Goal: Information Seeking & Learning: Learn about a topic

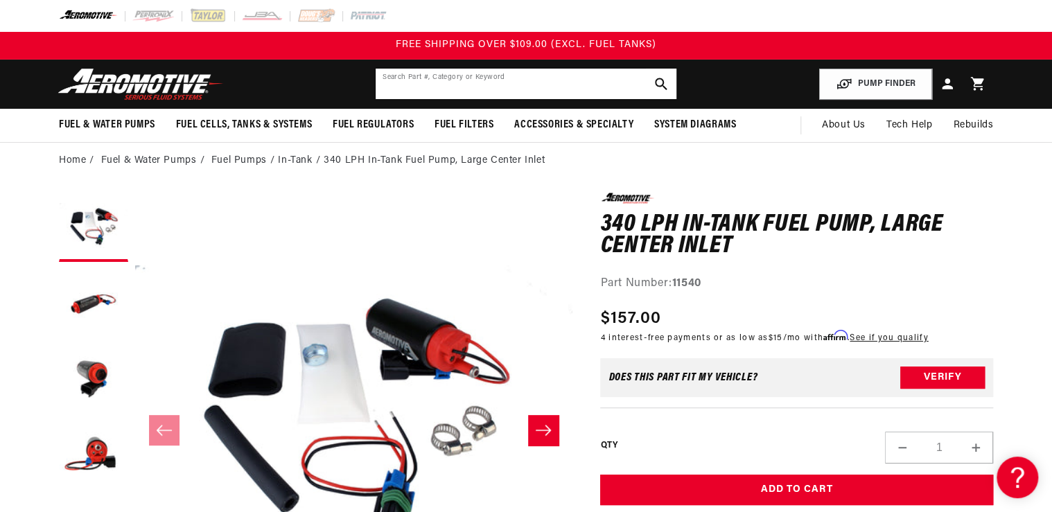
click at [407, 92] on input "text" at bounding box center [526, 84] width 301 height 30
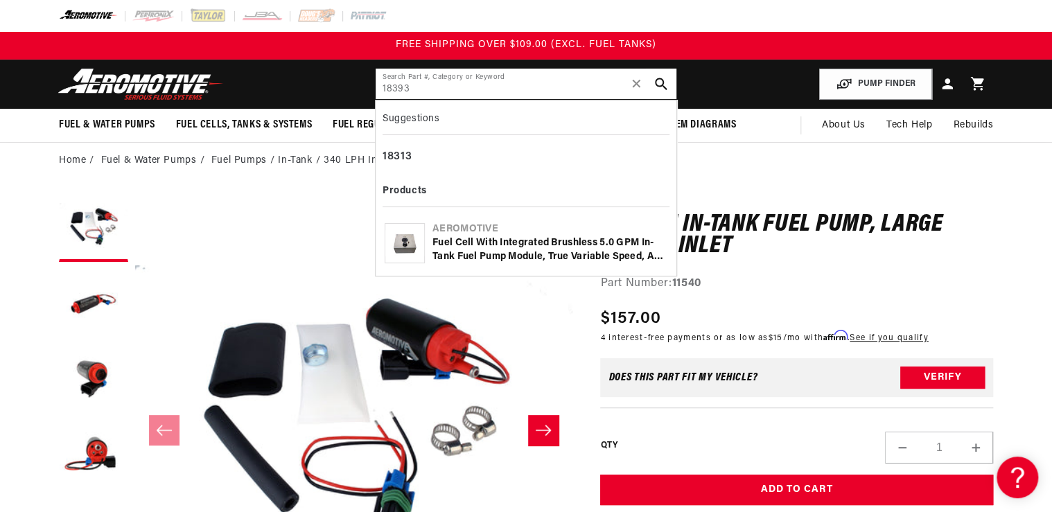
type input "18393"
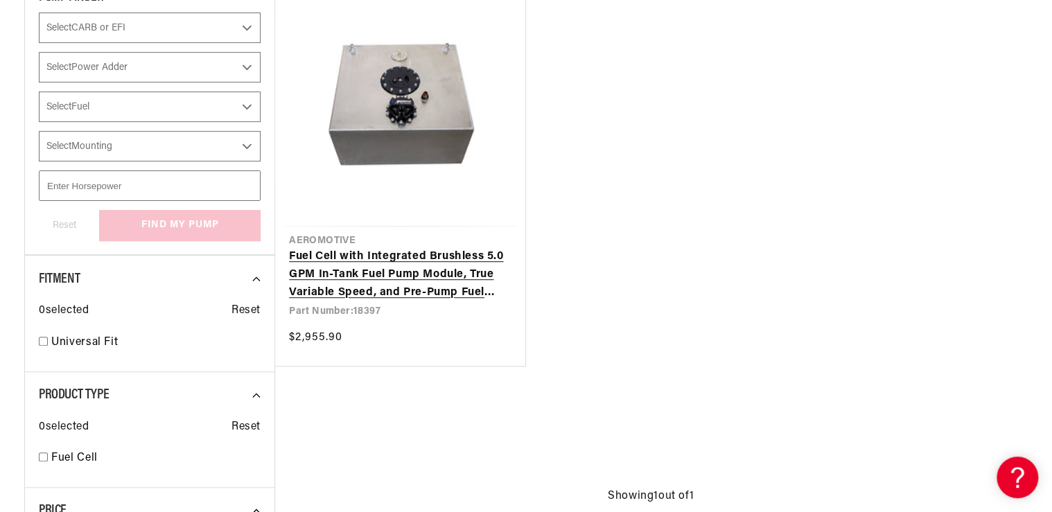
click at [424, 276] on link "Fuel Cell with Integrated Brushless 5.0 GPM In-Tank Fuel Pump Module, True Vari…" at bounding box center [400, 274] width 222 height 53
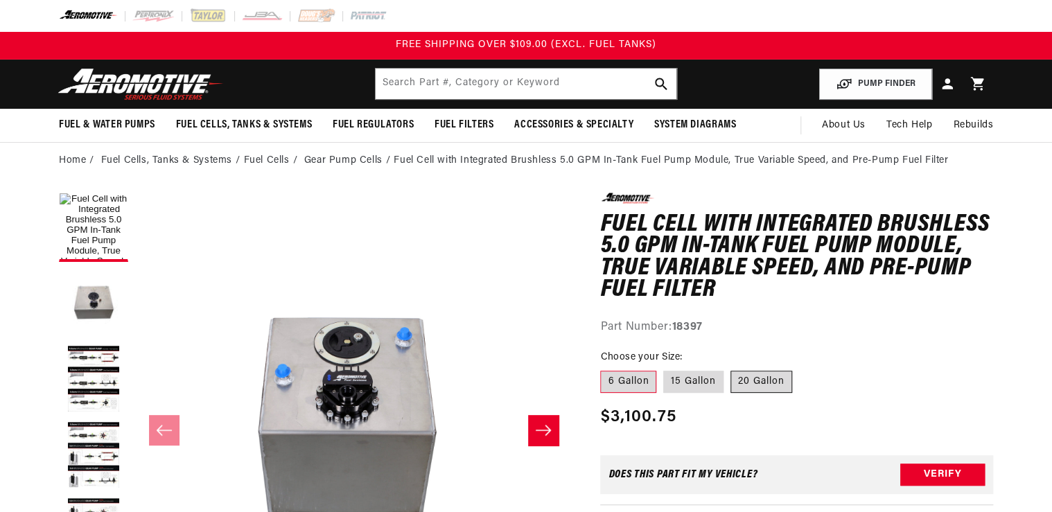
click at [754, 380] on label "20 Gallon" at bounding box center [761, 382] width 62 height 22
click at [731, 369] on input "20 Gallon" at bounding box center [730, 368] width 1 height 1
radio input "true"
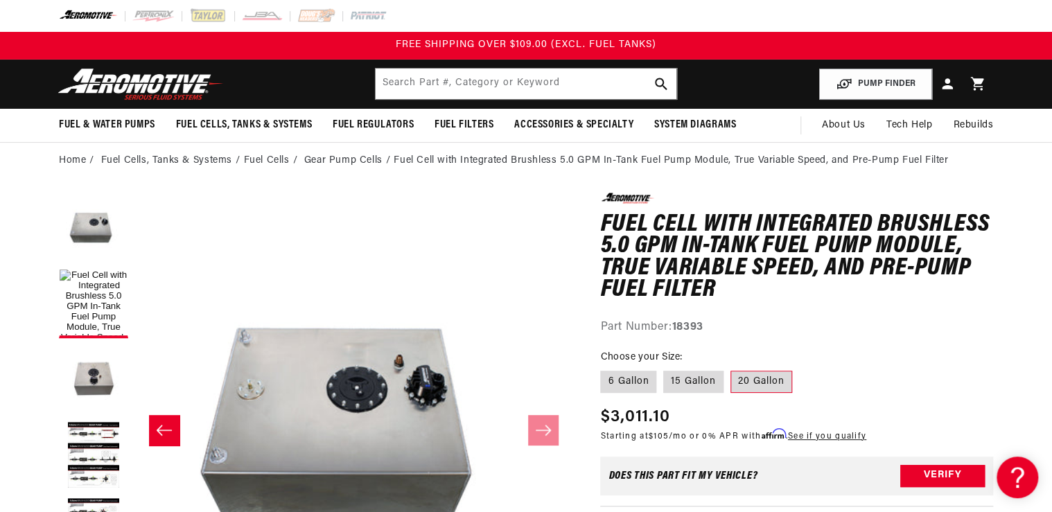
click at [394, 83] on input "text" at bounding box center [526, 84] width 301 height 30
type input "13220"
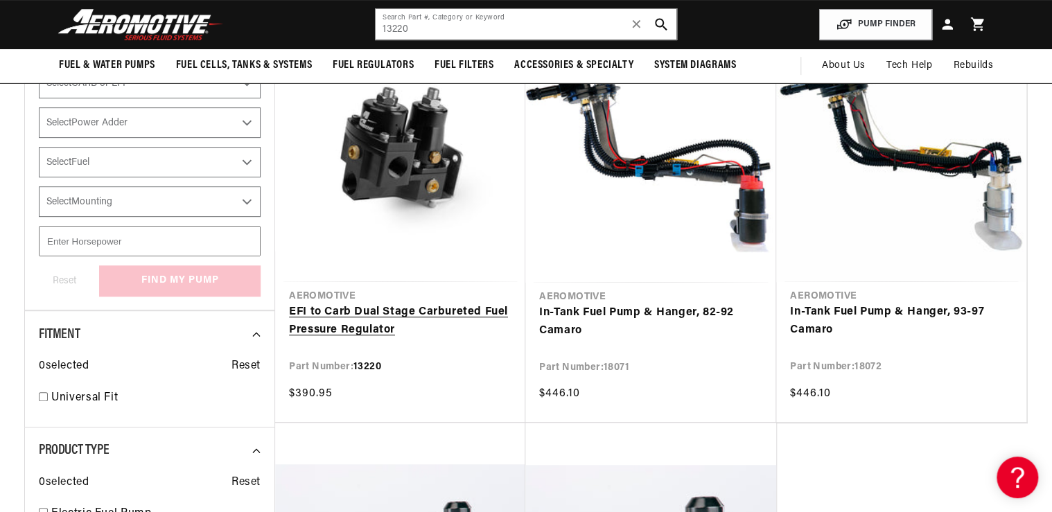
scroll to position [166, 0]
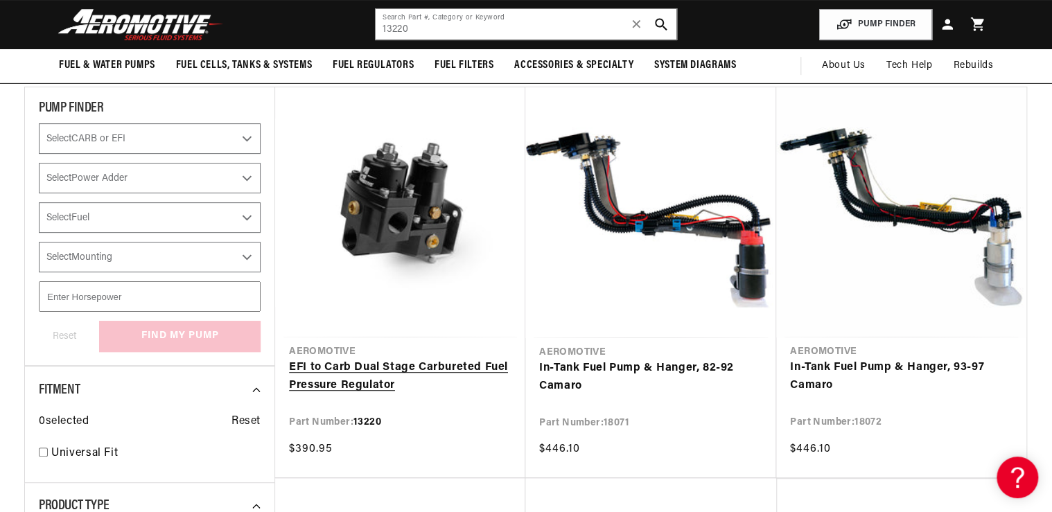
click at [359, 364] on link "EFI to Carb Dual Stage Carbureted Fuel Pressure Regulator" at bounding box center [400, 376] width 222 height 35
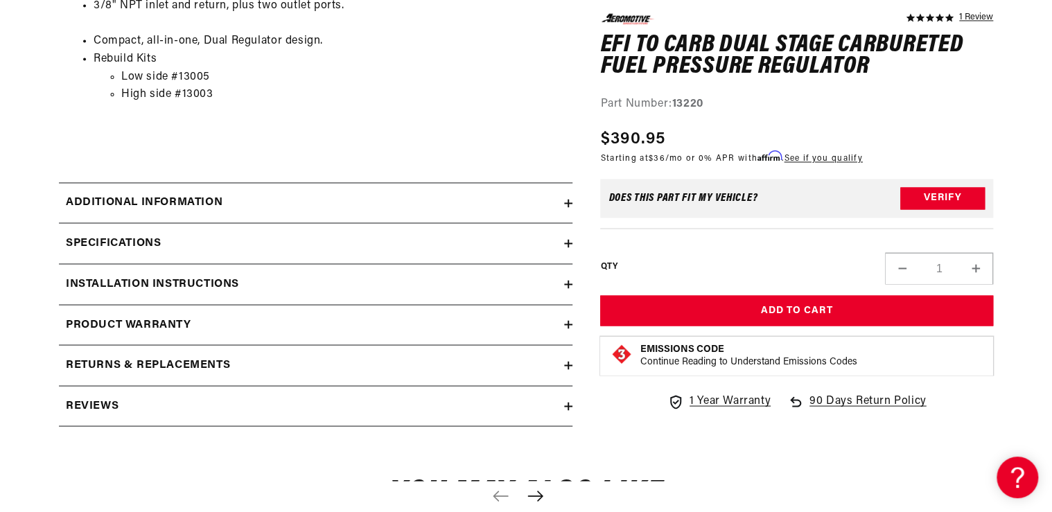
scroll to position [1164, 0]
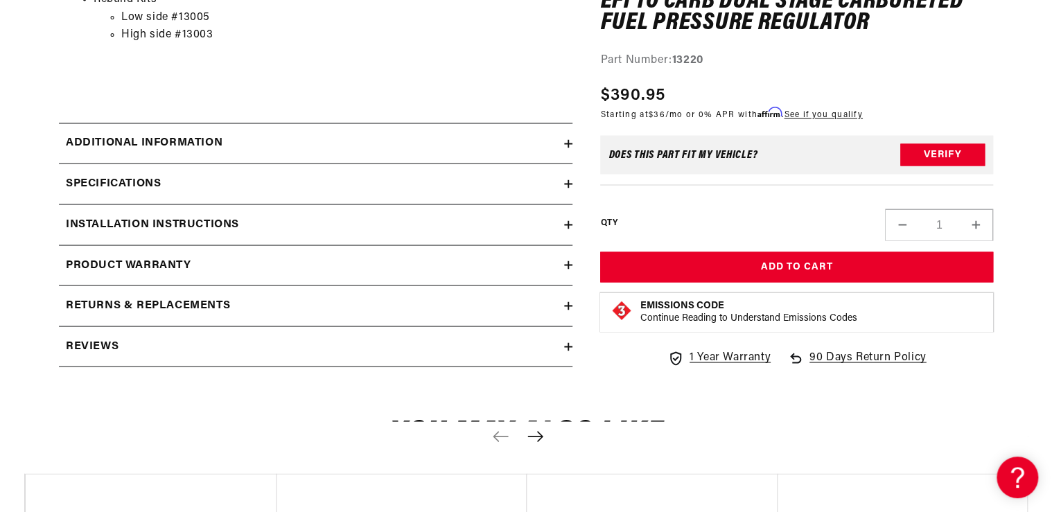
click at [166, 146] on h2 "Additional information" at bounding box center [144, 143] width 157 height 18
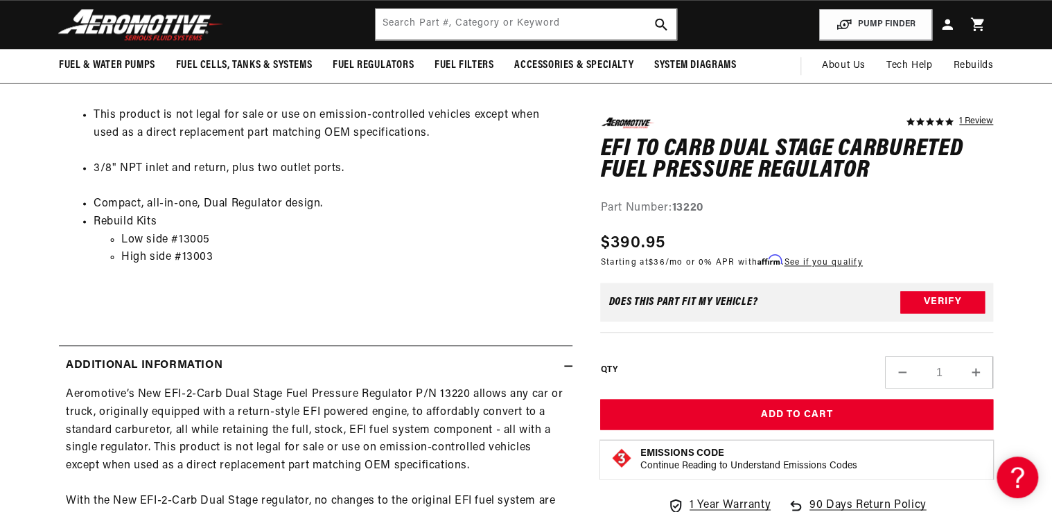
scroll to position [831, 0]
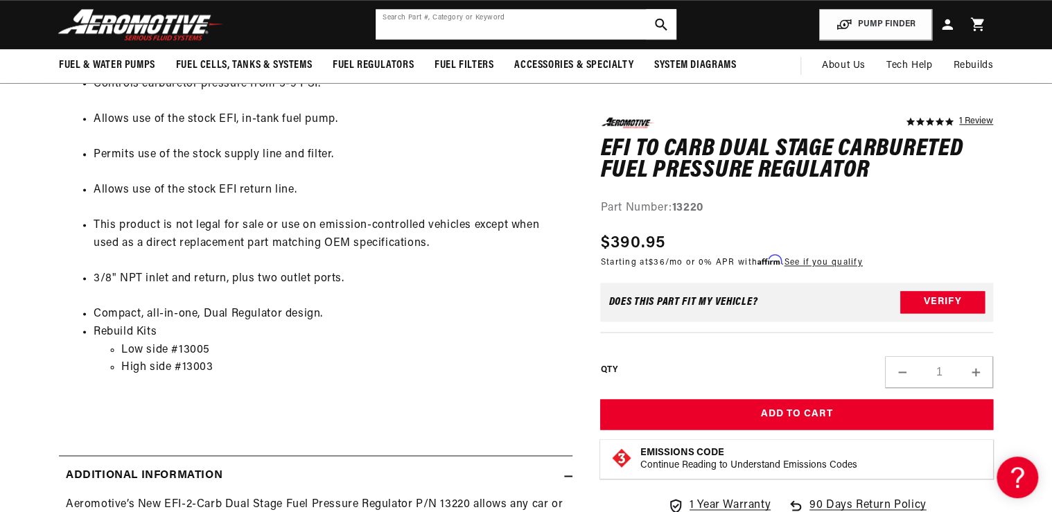
click at [438, 15] on input "text" at bounding box center [526, 24] width 301 height 30
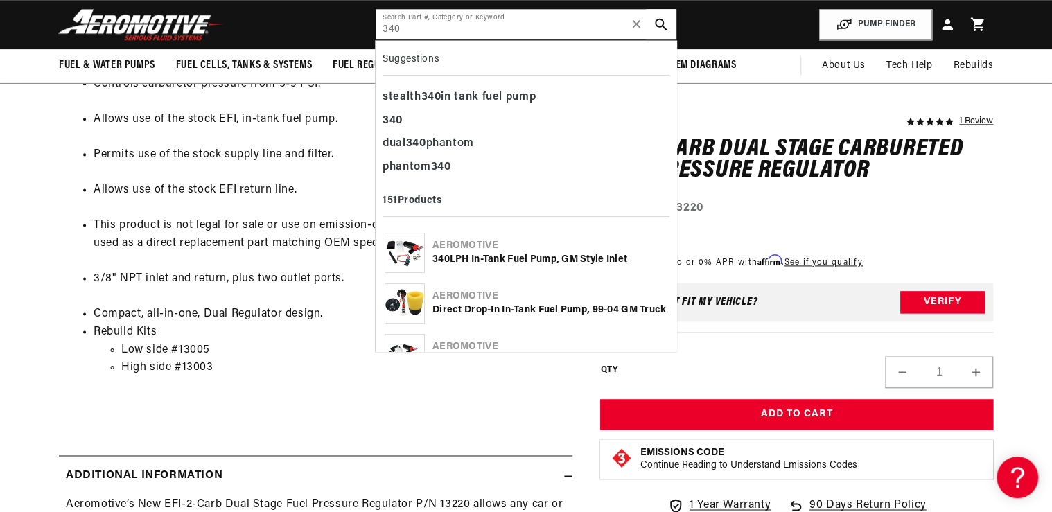
type input "340"
click at [407, 258] on img at bounding box center [404, 252] width 39 height 27
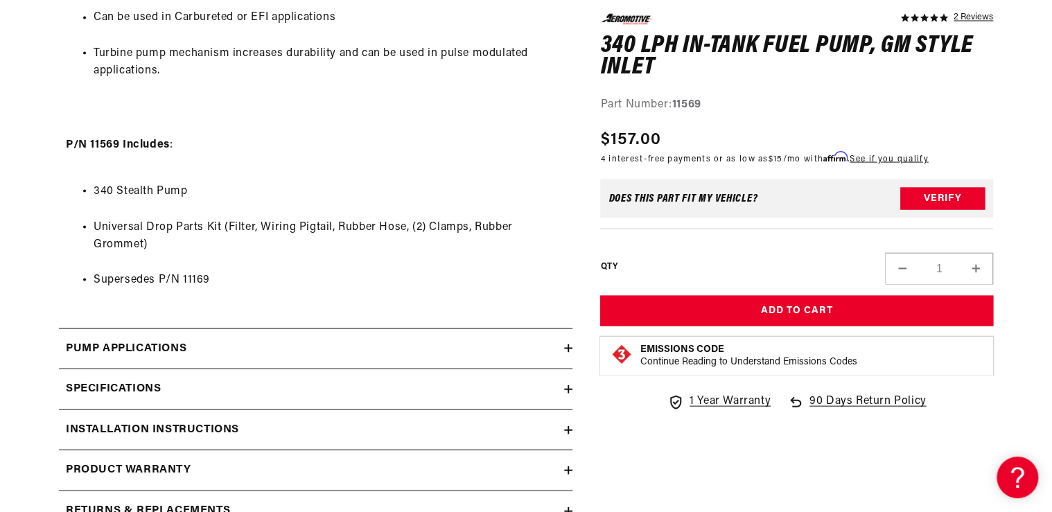
scroll to position [1386, 0]
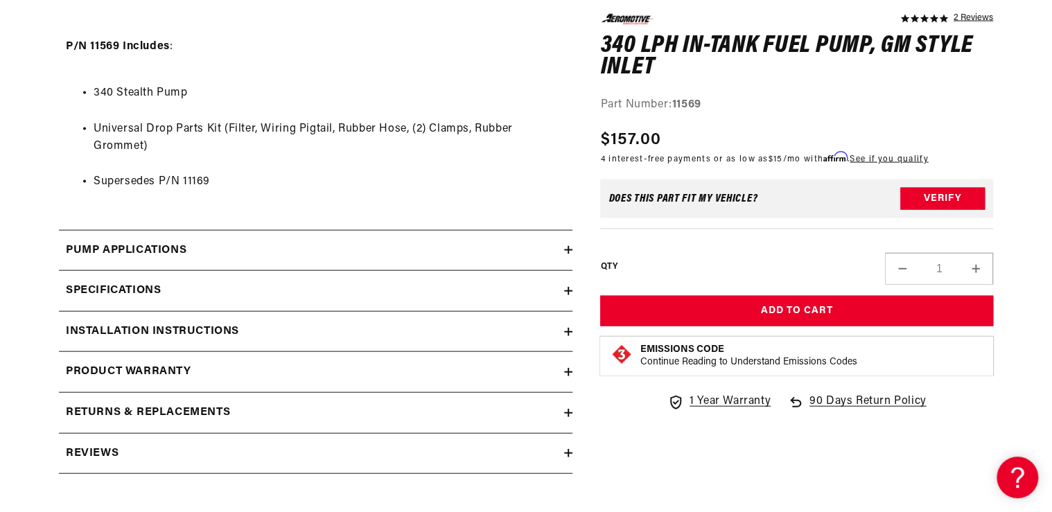
click at [134, 291] on h2 "Specifications" at bounding box center [113, 291] width 95 height 18
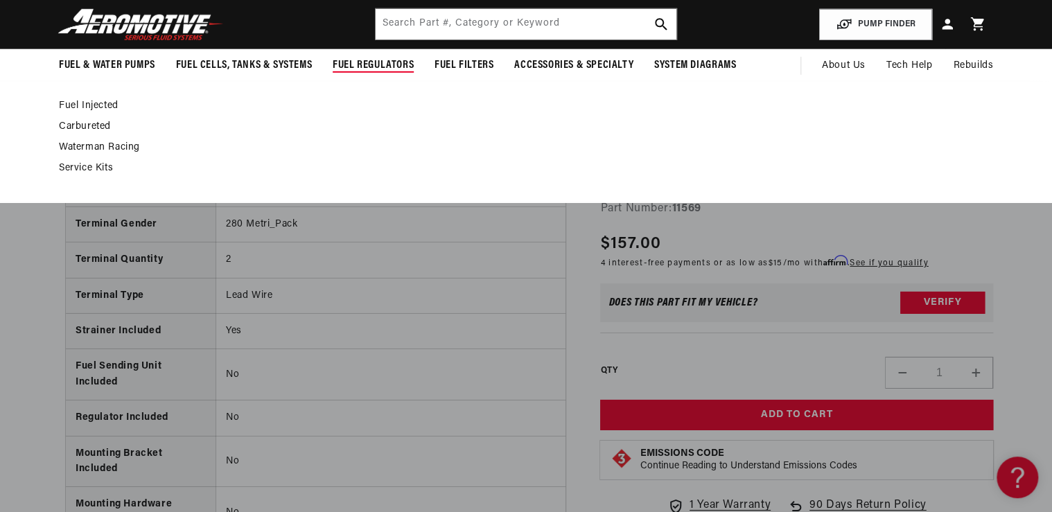
scroll to position [2106, 0]
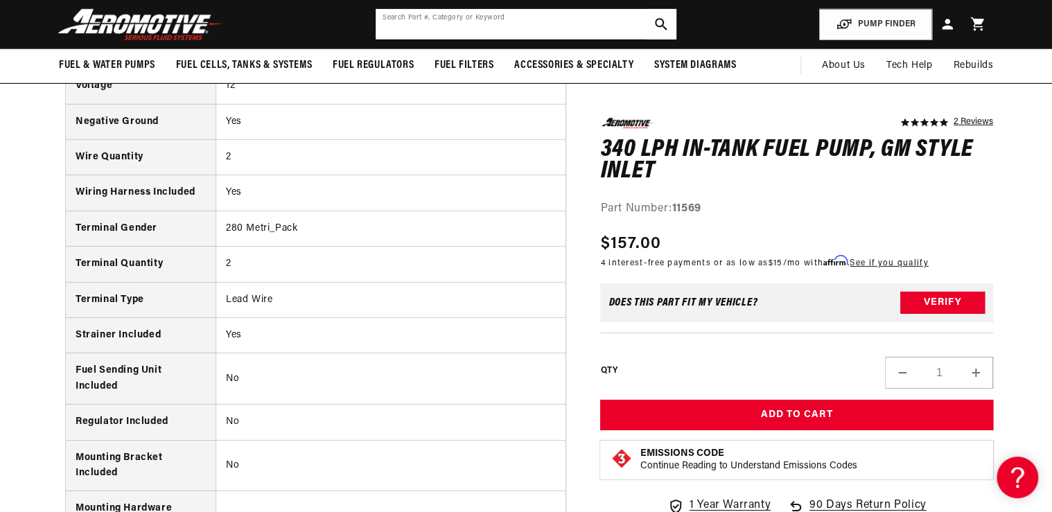
click at [404, 25] on input "text" at bounding box center [526, 24] width 301 height 30
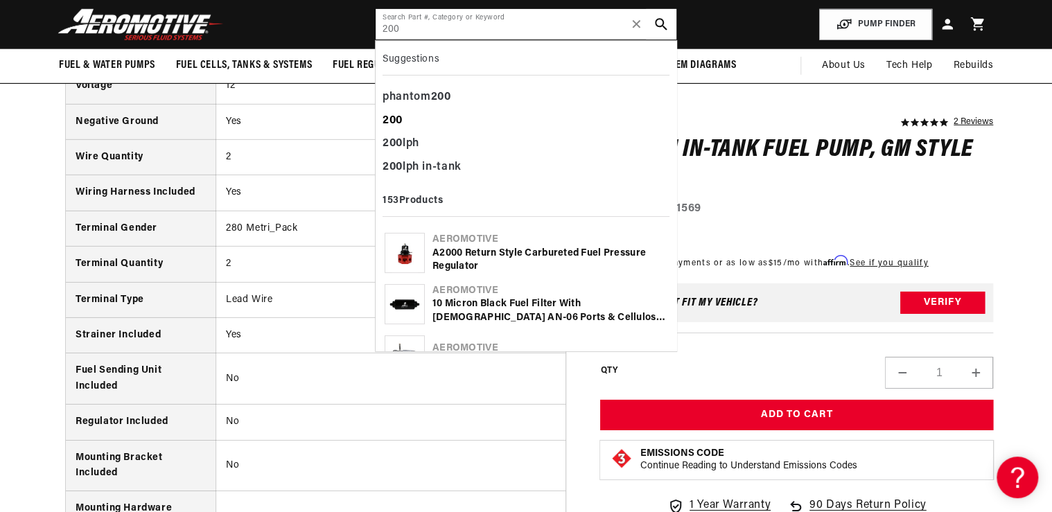
type input "200"
click at [394, 118] on b "200" at bounding box center [392, 120] width 20 height 11
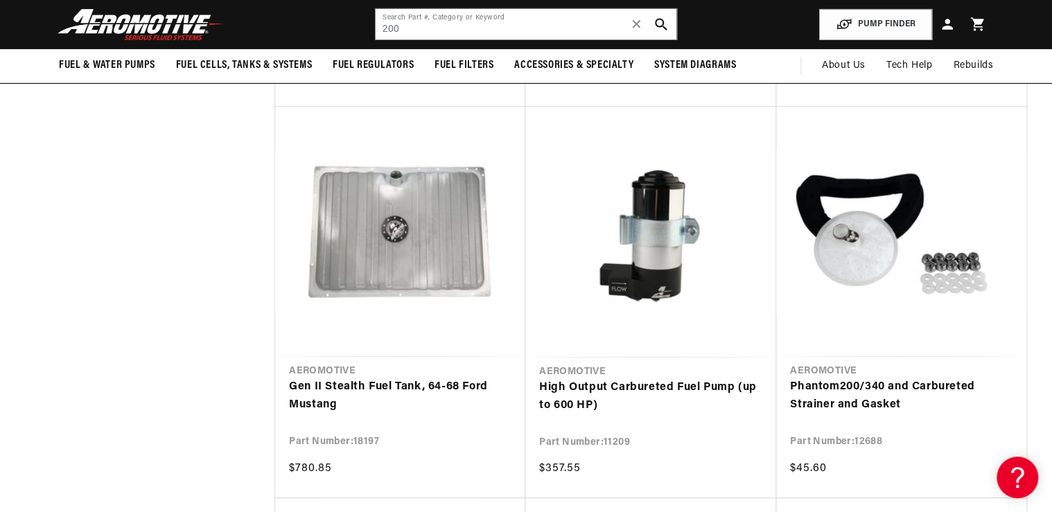
scroll to position [2494, 0]
click at [360, 26] on header "Fuel & Water Pumps Back In-Tank In-Line Fuel Pumps" at bounding box center [525, 24] width 1003 height 49
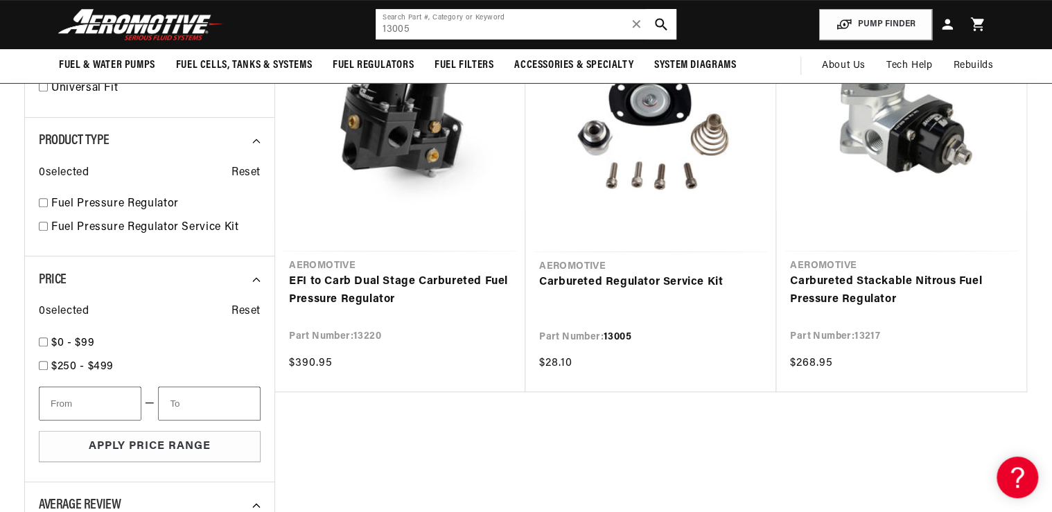
scroll to position [204, 0]
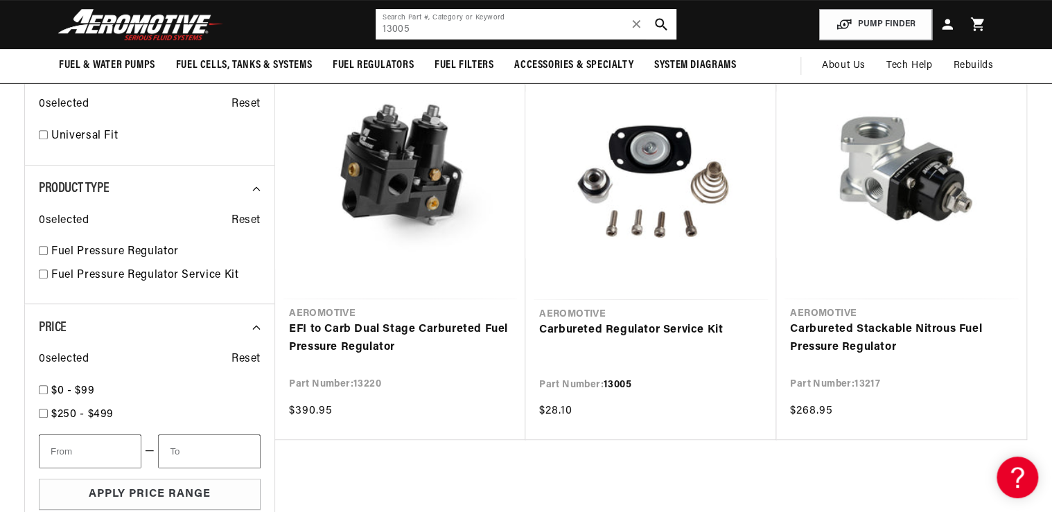
drag, startPoint x: 357, startPoint y: 30, endPoint x: 314, endPoint y: 30, distance: 43.0
click at [316, 30] on header "Fuel & Water Pumps Back In-Tank In-Line Fuel Pumps" at bounding box center [525, 24] width 1003 height 49
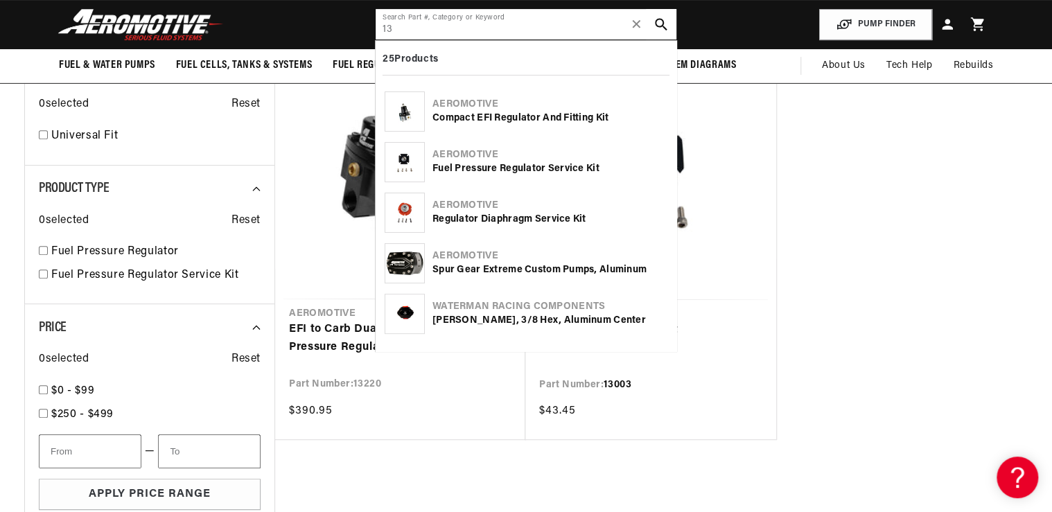
type input "1"
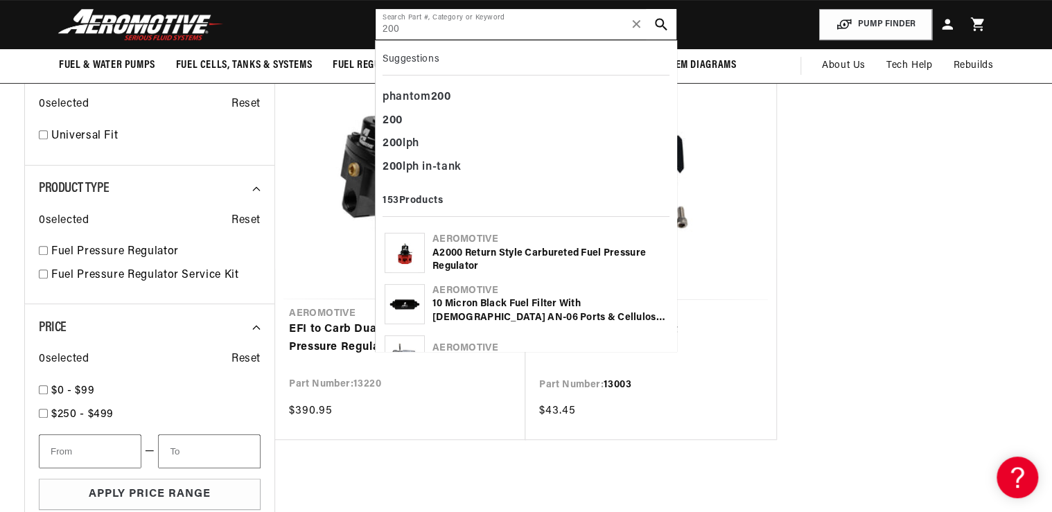
type input "200"
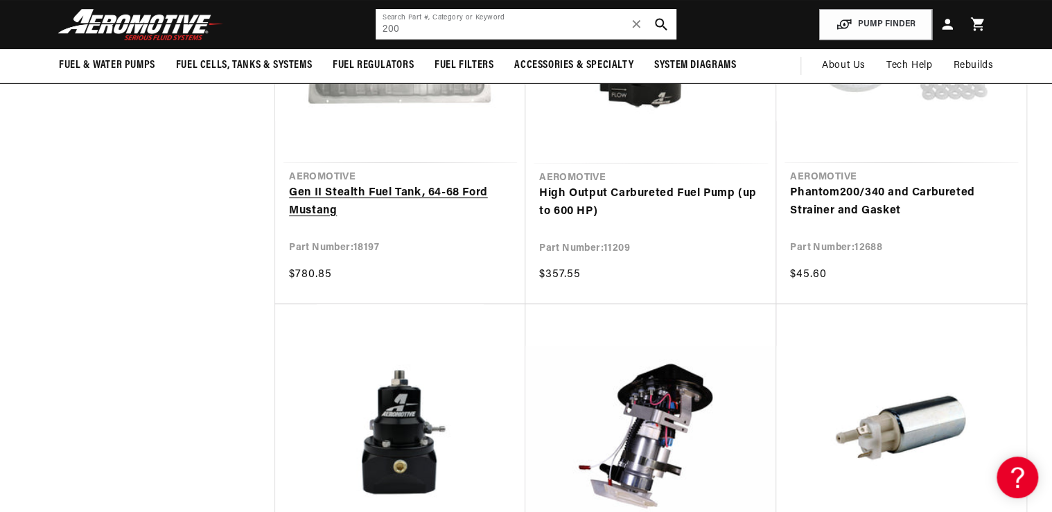
scroll to position [2588, 0]
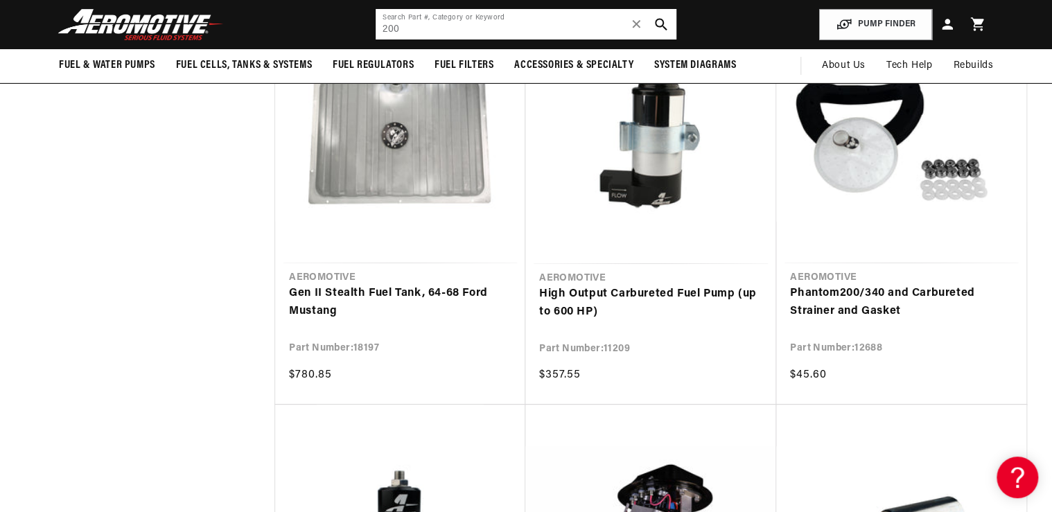
drag, startPoint x: 441, startPoint y: 32, endPoint x: 347, endPoint y: 26, distance: 93.7
click at [352, 26] on header "Fuel & Water Pumps Back In-Tank In-Line Fuel Pumps" at bounding box center [525, 24] width 1003 height 49
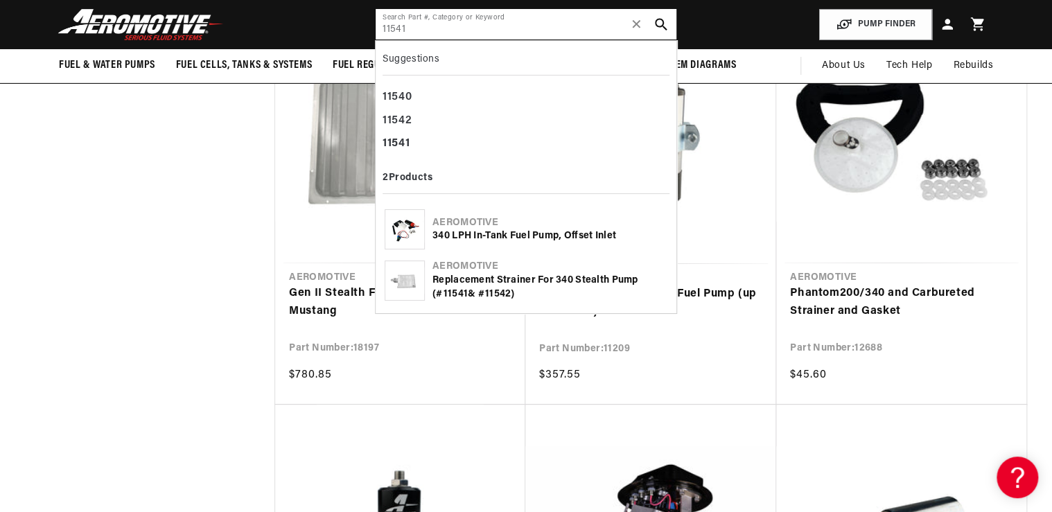
type input "11541"
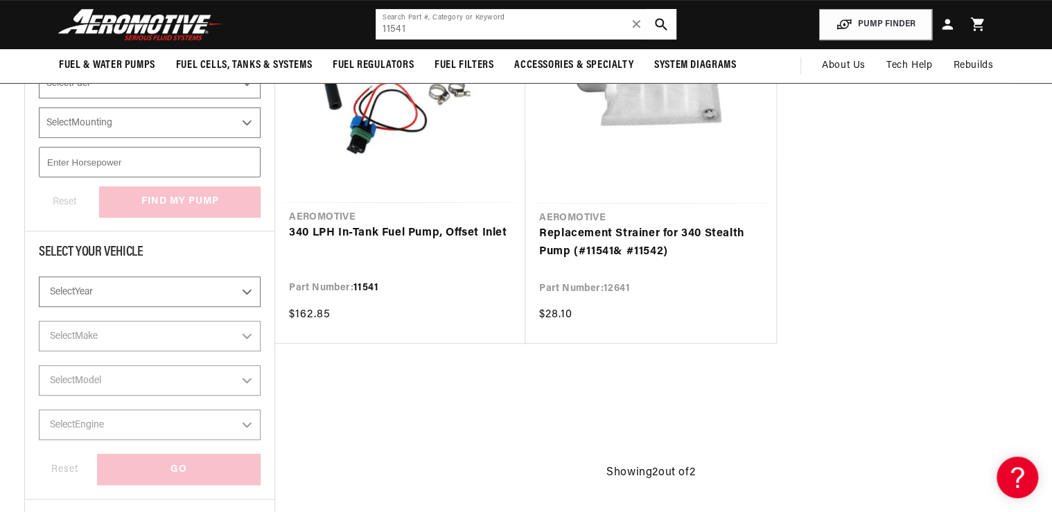
scroll to position [204, 0]
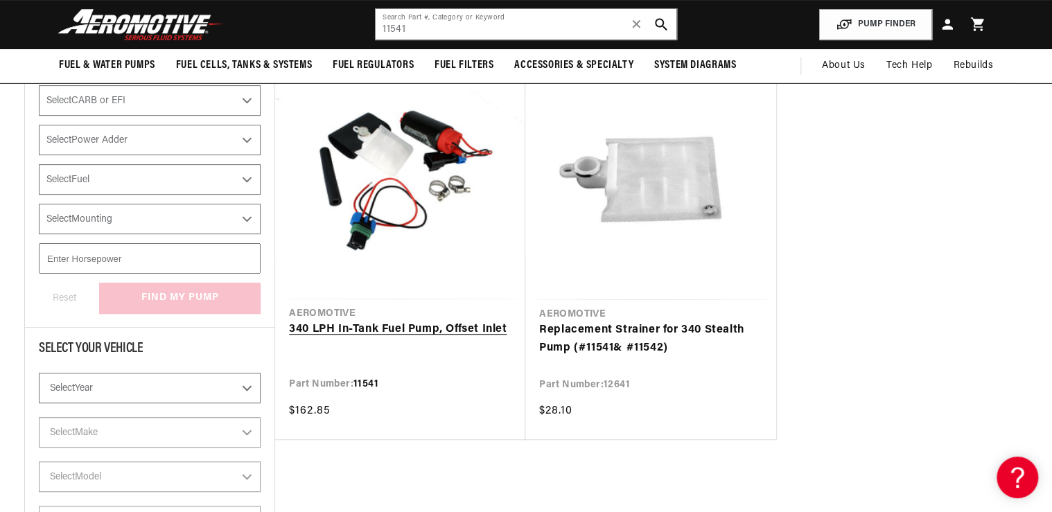
click at [393, 321] on link "340 LPH In-Tank Fuel Pump, Offset Inlet" at bounding box center [400, 330] width 222 height 18
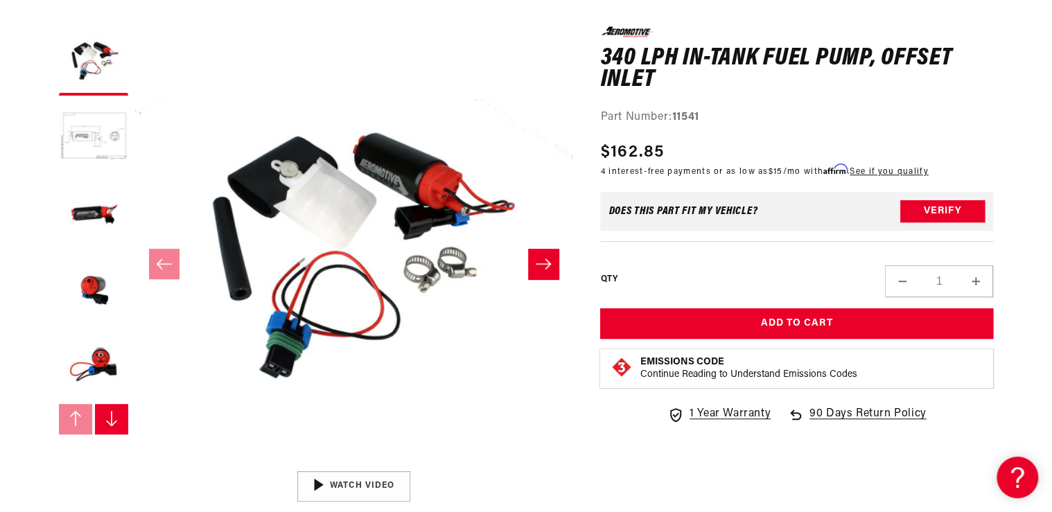
scroll to position [55, 0]
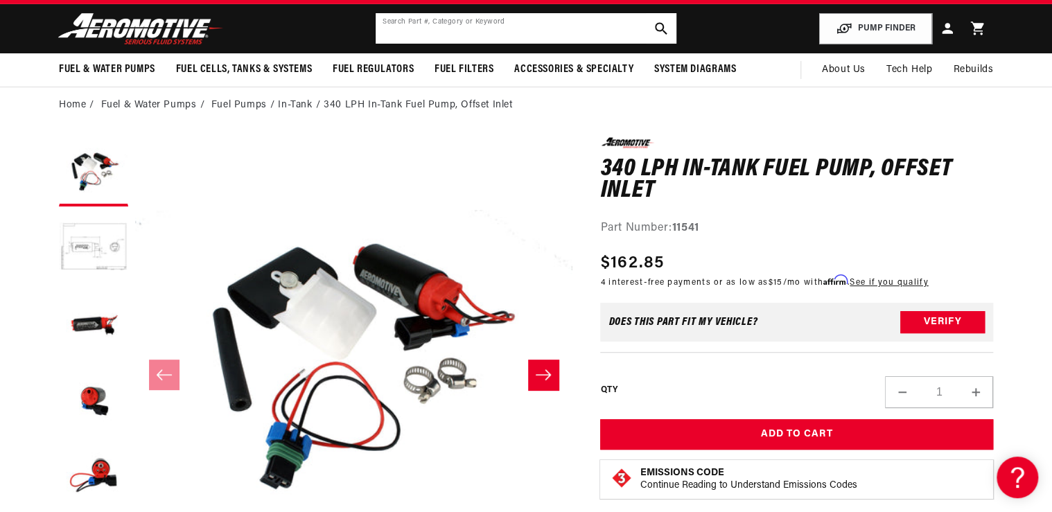
click at [403, 26] on input "text" at bounding box center [526, 28] width 301 height 30
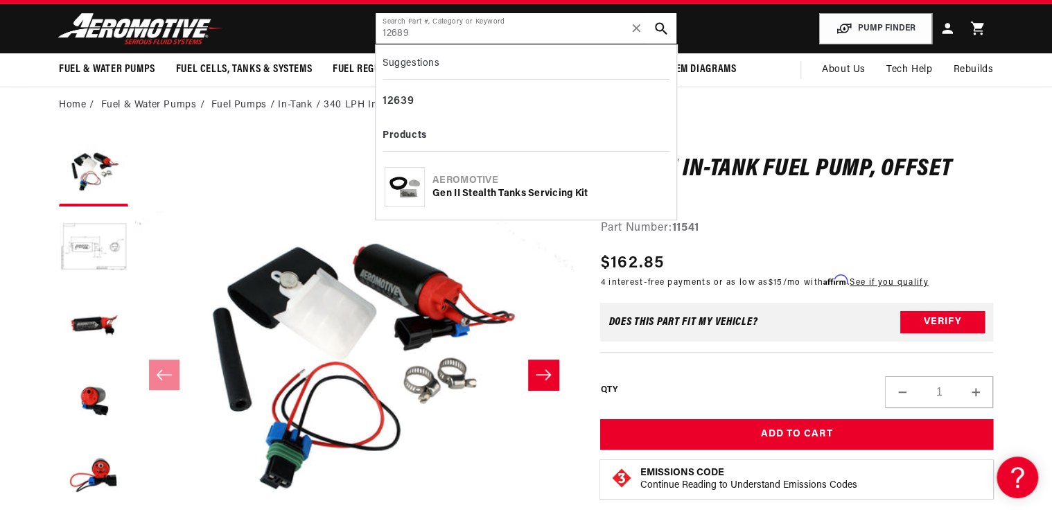
type input "12689"
click at [412, 195] on img at bounding box center [404, 187] width 39 height 39
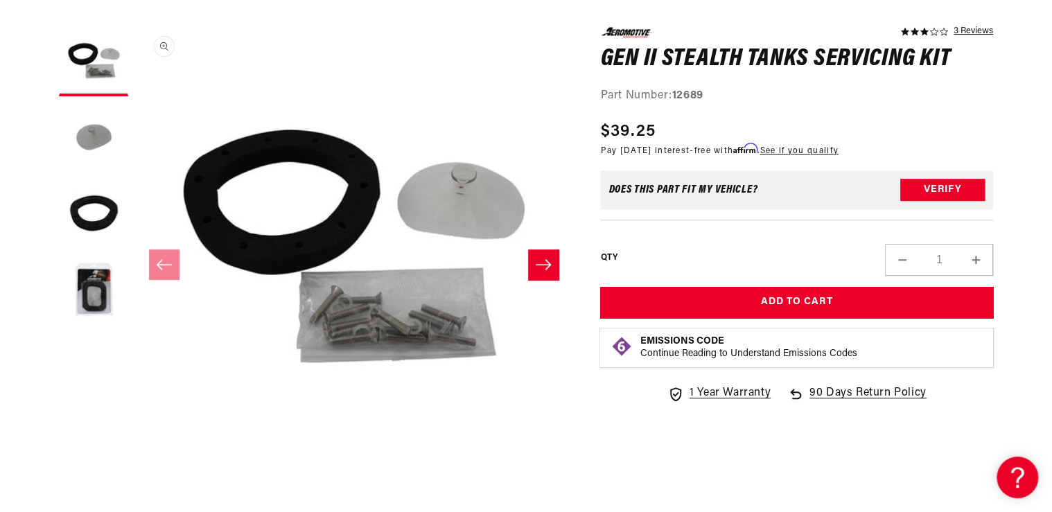
scroll to position [166, 0]
